Goal: Transaction & Acquisition: Subscribe to service/newsletter

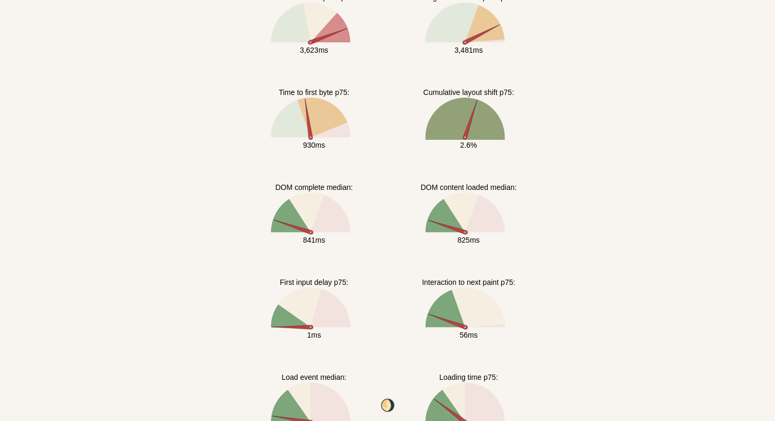
scroll to position [381, 0]
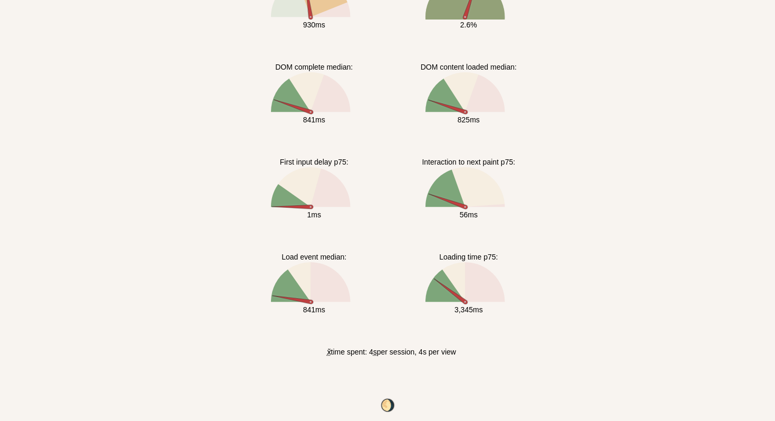
click at [305, 179] on icon at bounding box center [299, 187] width 43 height 40
click at [384, 401] on button "🌖" at bounding box center [388, 405] width 20 height 14
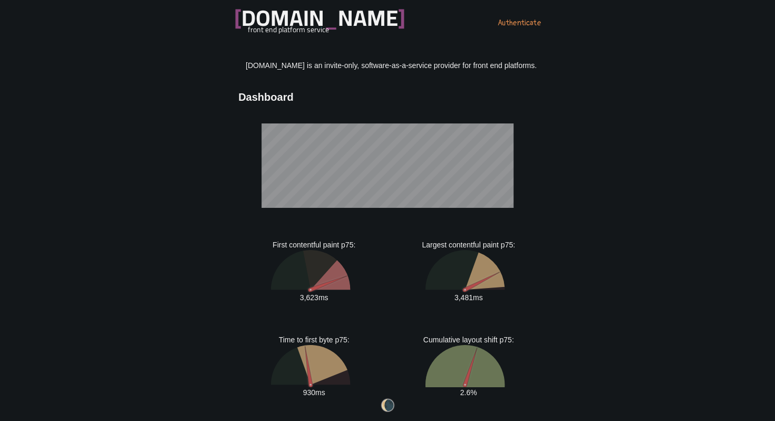
scroll to position [0, 0]
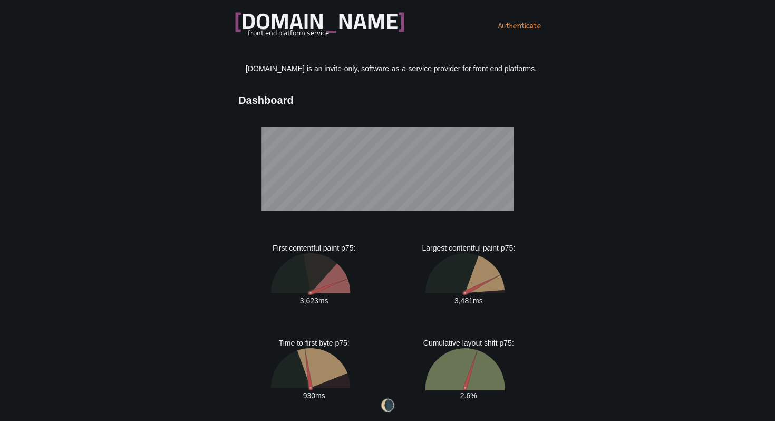
click at [478, 64] on p "[DOMAIN_NAME] is an invite-only, software-as-a-service provider for front end p…" at bounding box center [387, 68] width 299 height 11
click at [458, 75] on main "[DOMAIN_NAME] is an invite-only, software-as-a-service provider for front end p…" at bounding box center [388, 400] width 328 height 675
click at [500, 22] on link "Authenticate" at bounding box center [519, 26] width 43 height 13
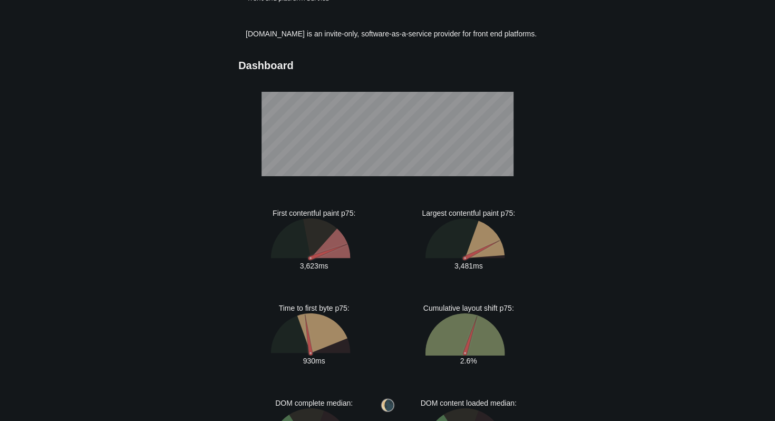
scroll to position [11, 0]
